Goal: Task Accomplishment & Management: Complete application form

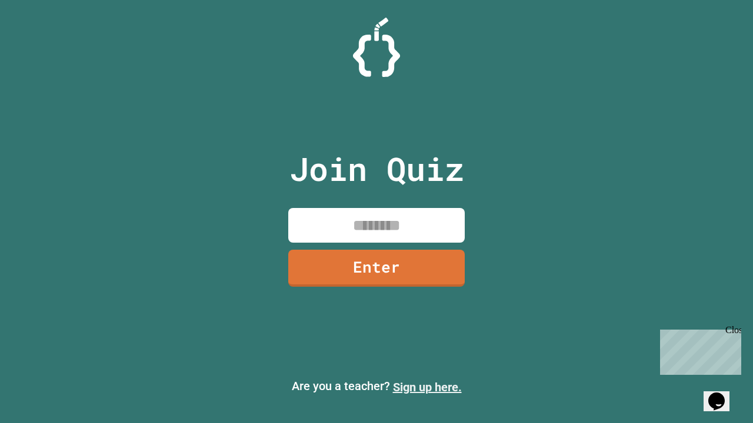
click at [427, 388] on link "Sign up here." at bounding box center [427, 388] width 69 height 14
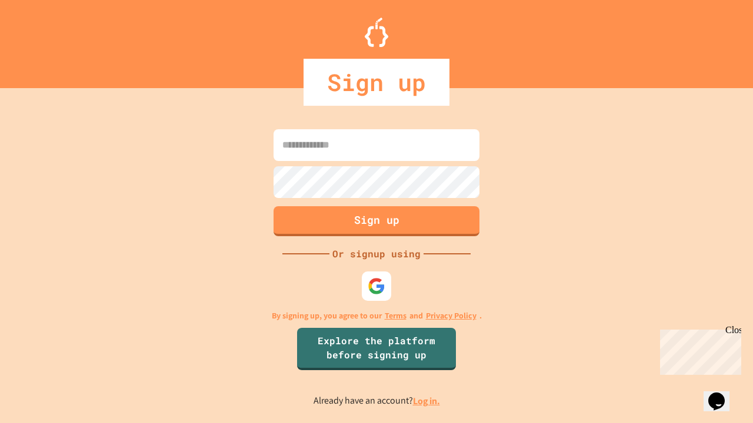
click at [427, 401] on link "Log in." at bounding box center [426, 401] width 27 height 12
